Goal: Check status: Check status

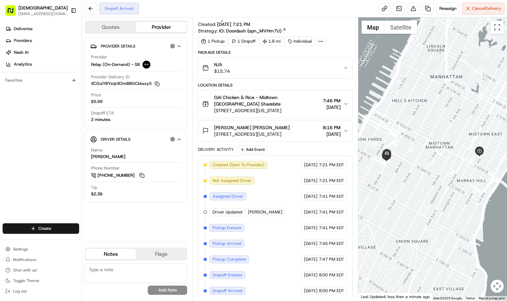
scroll to position [9, 0]
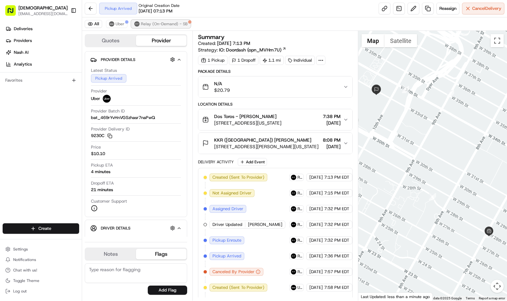
click at [170, 24] on span "Relay (On-Demand) - SB" at bounding box center [164, 23] width 47 height 5
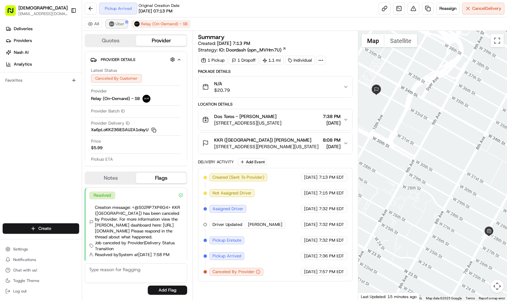
click at [125, 23] on div at bounding box center [126, 21] width 3 height 3
